Goal: Find specific page/section: Find specific page/section

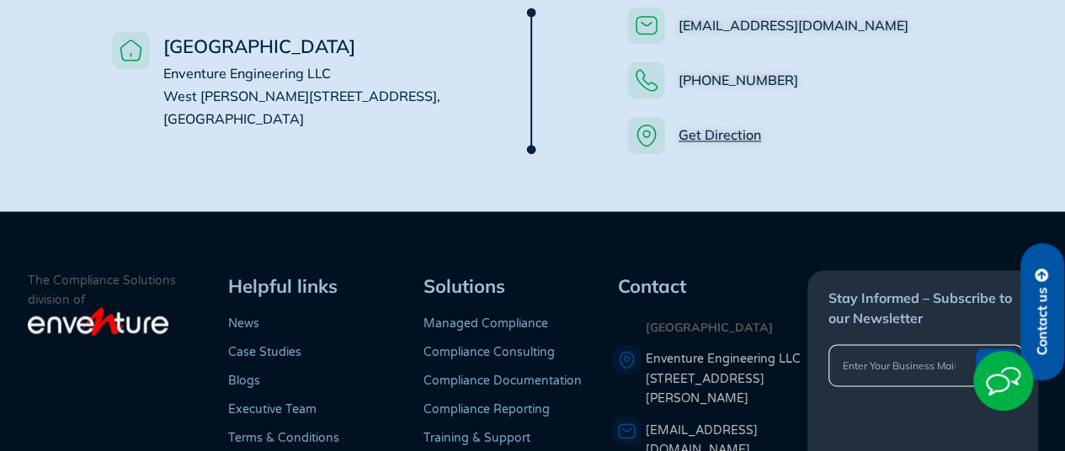
scroll to position [1532, 0]
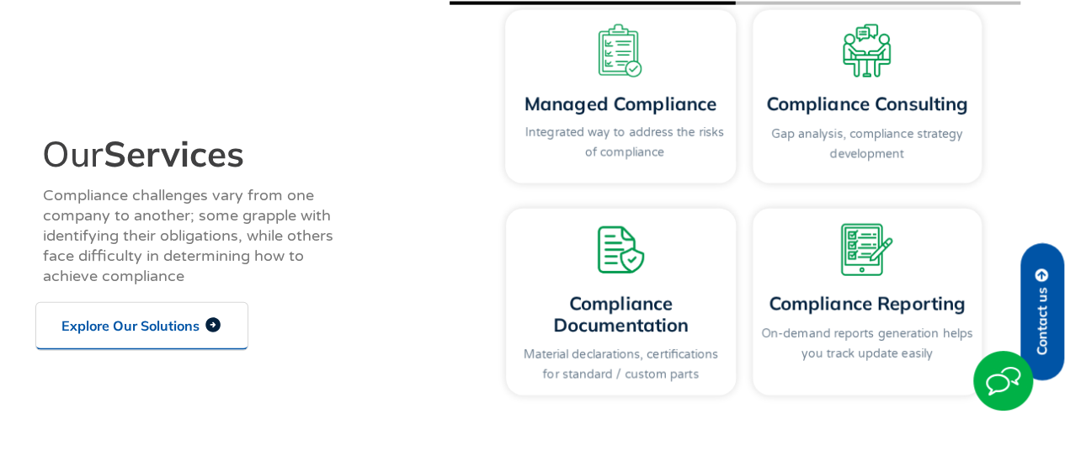
scroll to position [1903, 0]
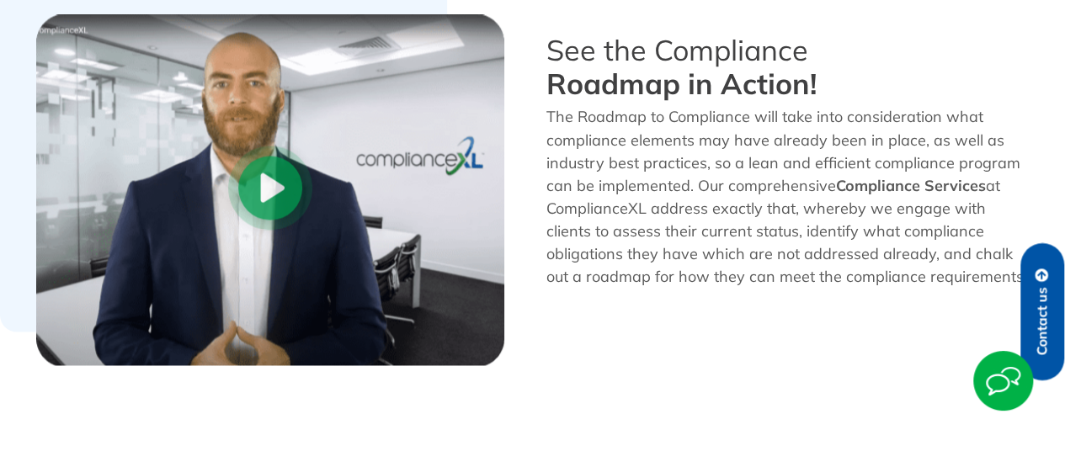
scroll to position [1899, 0]
